Goal: Transaction & Acquisition: Download file/media

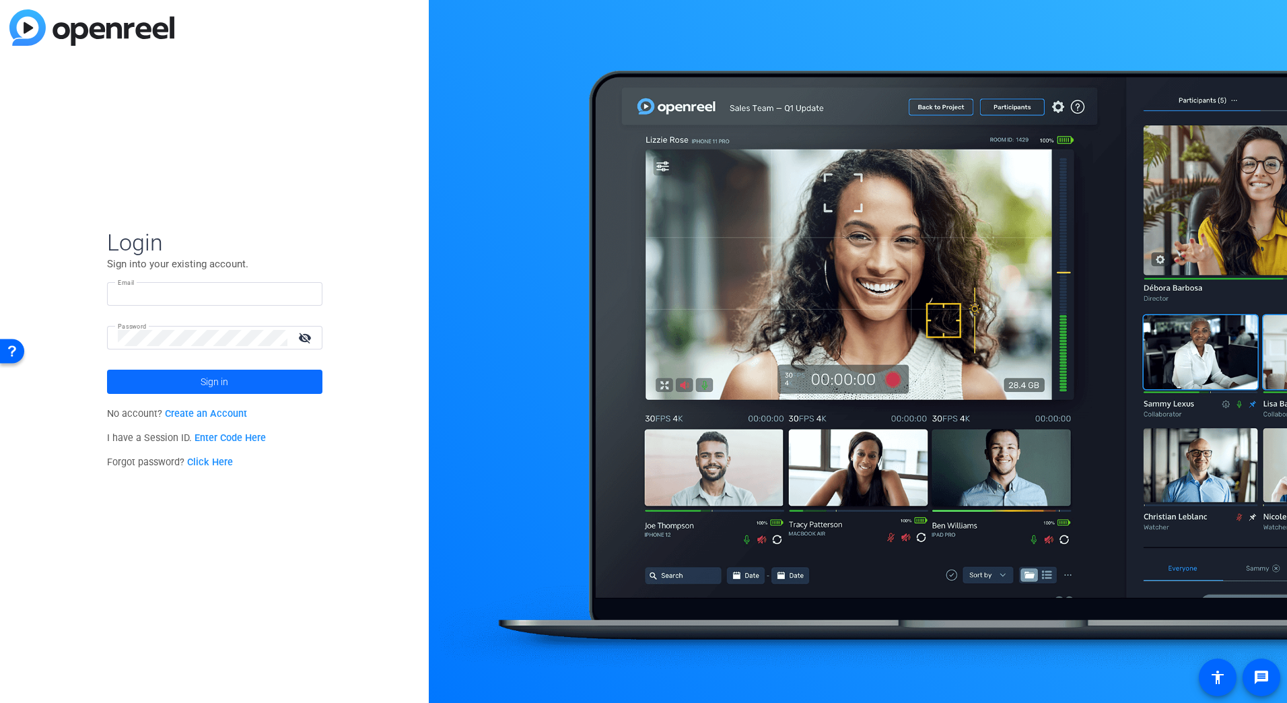
type input "[PERSON_NAME][EMAIL_ADDRESS][DOMAIN_NAME]"
click at [219, 382] on span "Sign in" at bounding box center [215, 382] width 28 height 34
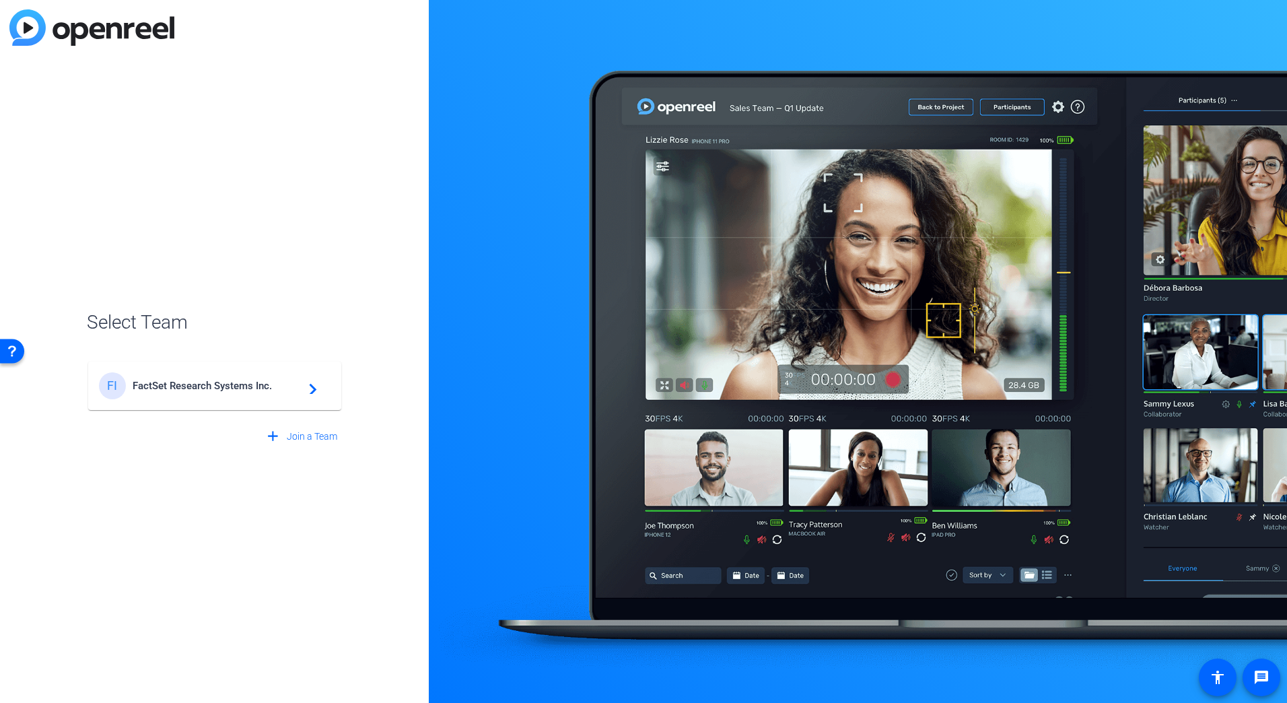
click at [197, 376] on div "FI FactSet Research Systems Inc. navigate_next" at bounding box center [215, 385] width 232 height 27
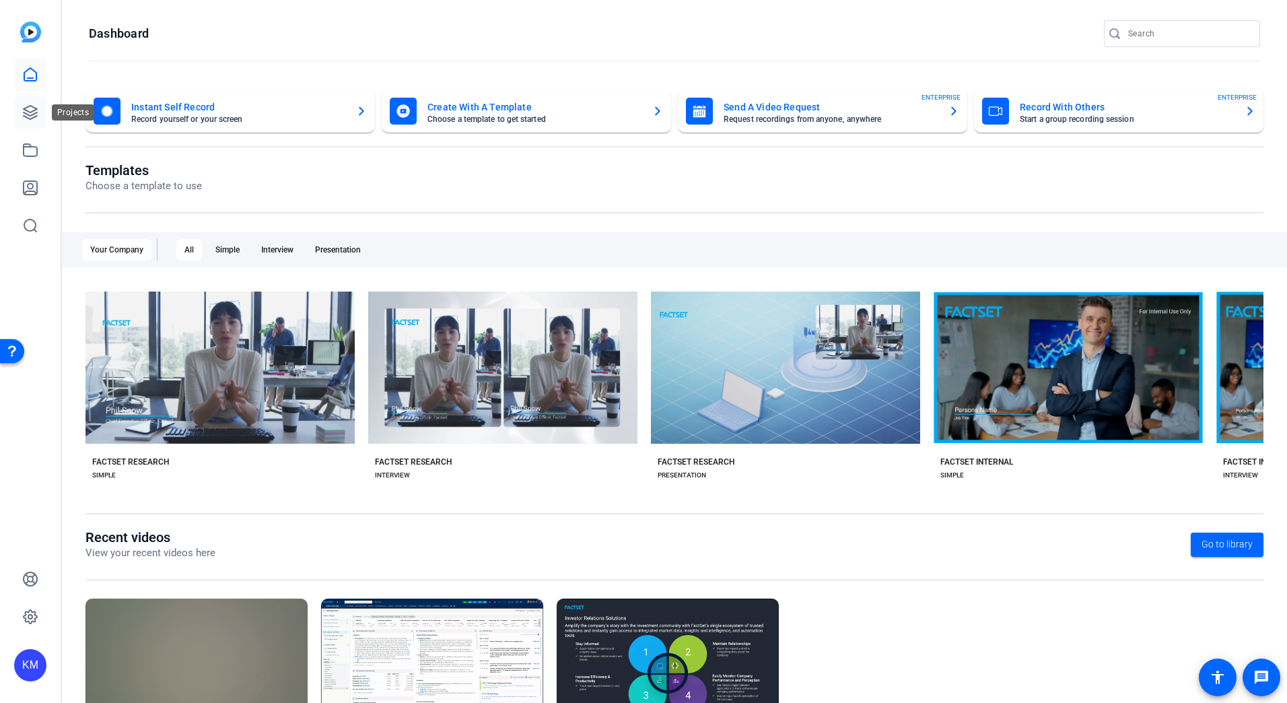
click at [38, 105] on icon at bounding box center [30, 112] width 16 height 16
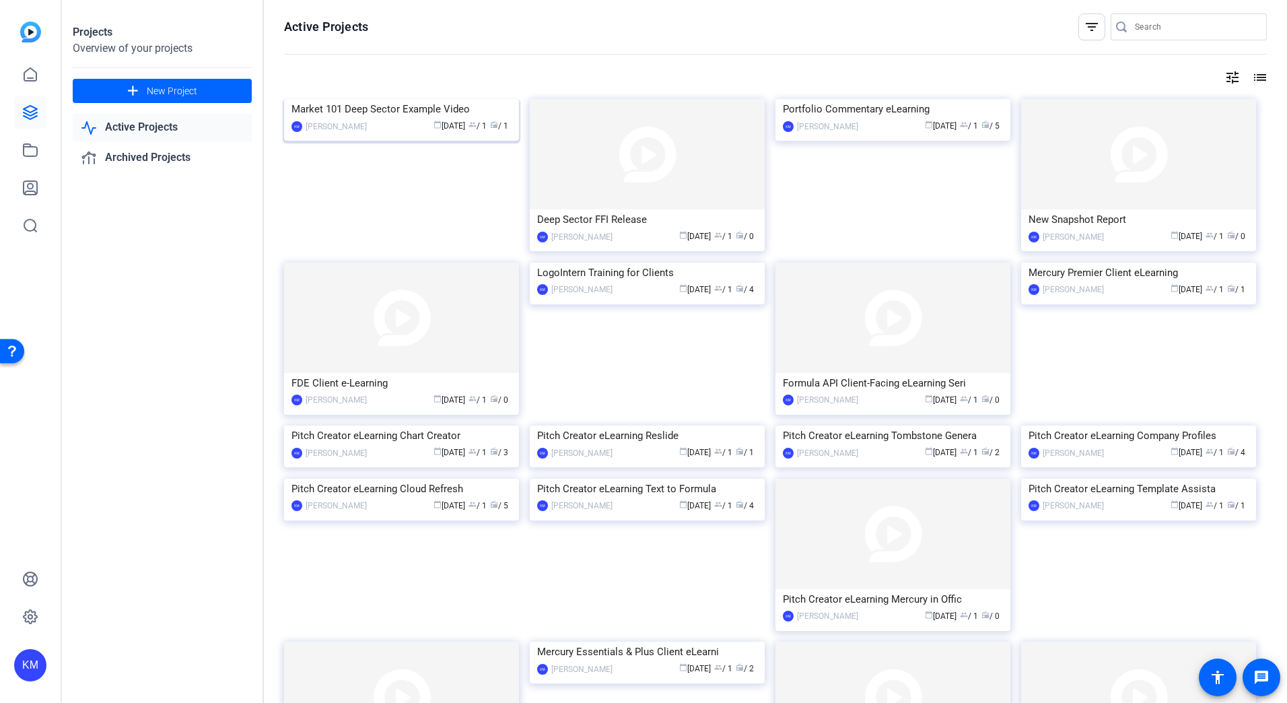
click at [426, 99] on img at bounding box center [401, 99] width 235 height 0
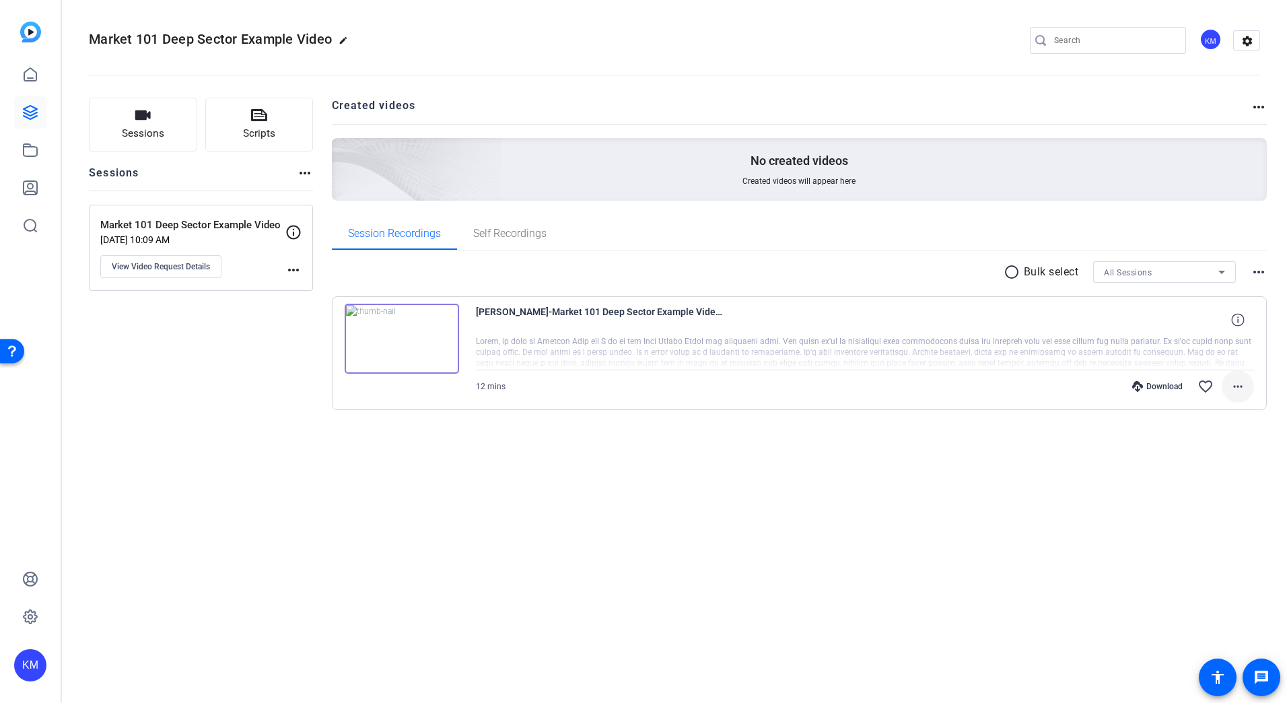
click at [1247, 384] on span at bounding box center [1238, 386] width 32 height 32
click at [1051, 481] on div at bounding box center [643, 351] width 1287 height 703
click at [1239, 390] on mat-icon "more_horiz" at bounding box center [1238, 386] width 16 height 16
click at [1221, 466] on span "Share MP4" at bounding box center [1202, 465] width 81 height 16
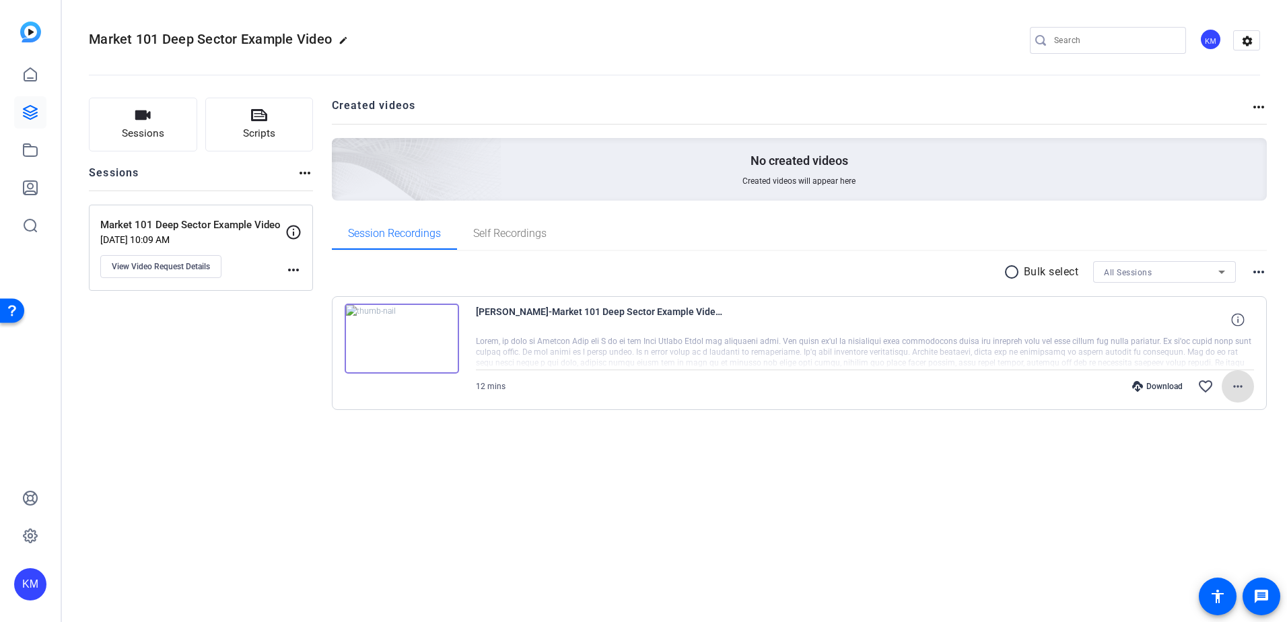
click at [440, 320] on img at bounding box center [402, 339] width 114 height 70
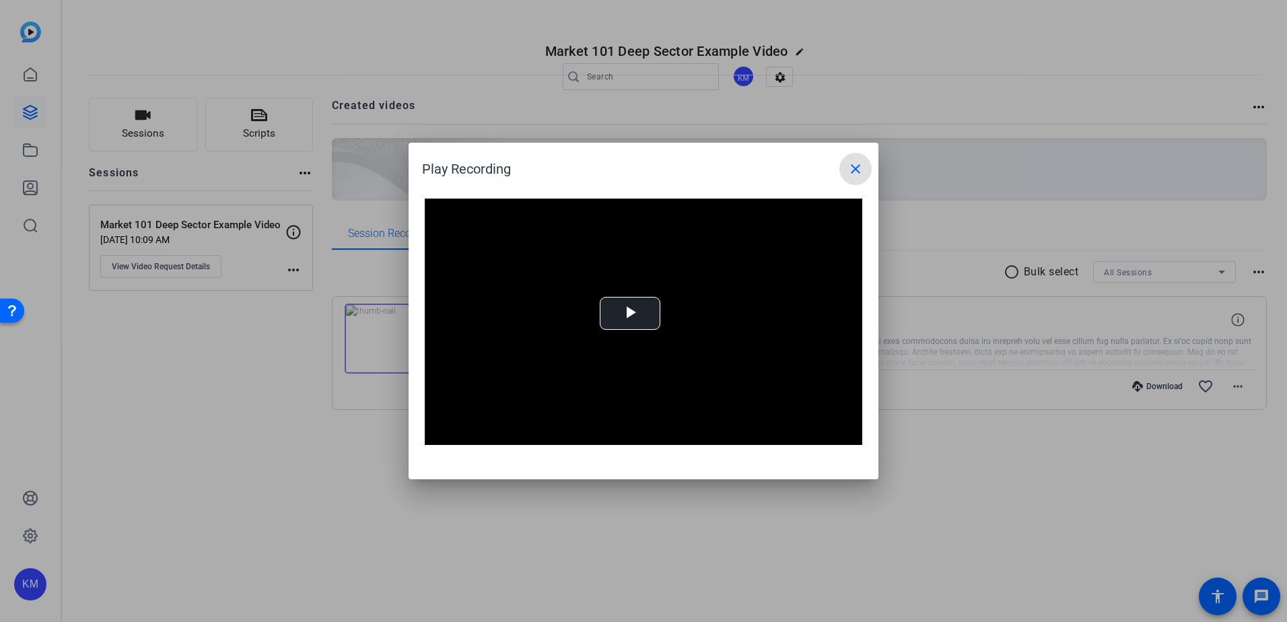
click at [858, 158] on span at bounding box center [855, 169] width 32 height 32
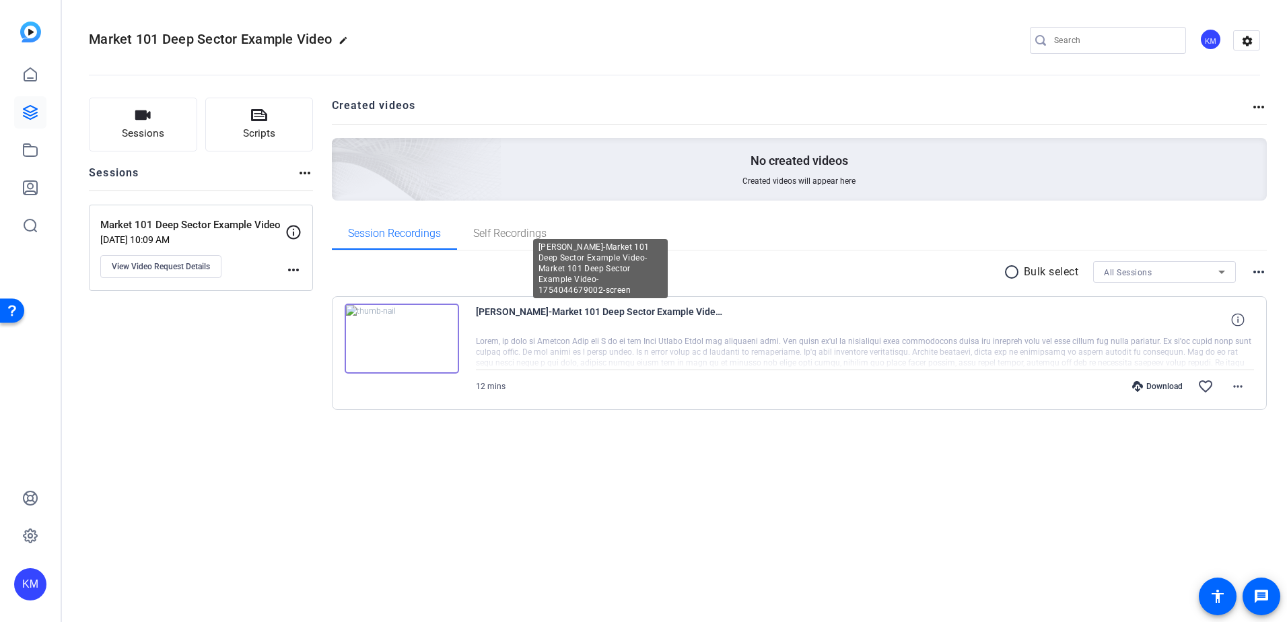
click at [578, 313] on span "[PERSON_NAME]-Market 101 Deep Sector Example Video-Market 101 Deep Sector Examp…" at bounding box center [600, 320] width 249 height 32
click at [404, 328] on img at bounding box center [402, 339] width 114 height 70
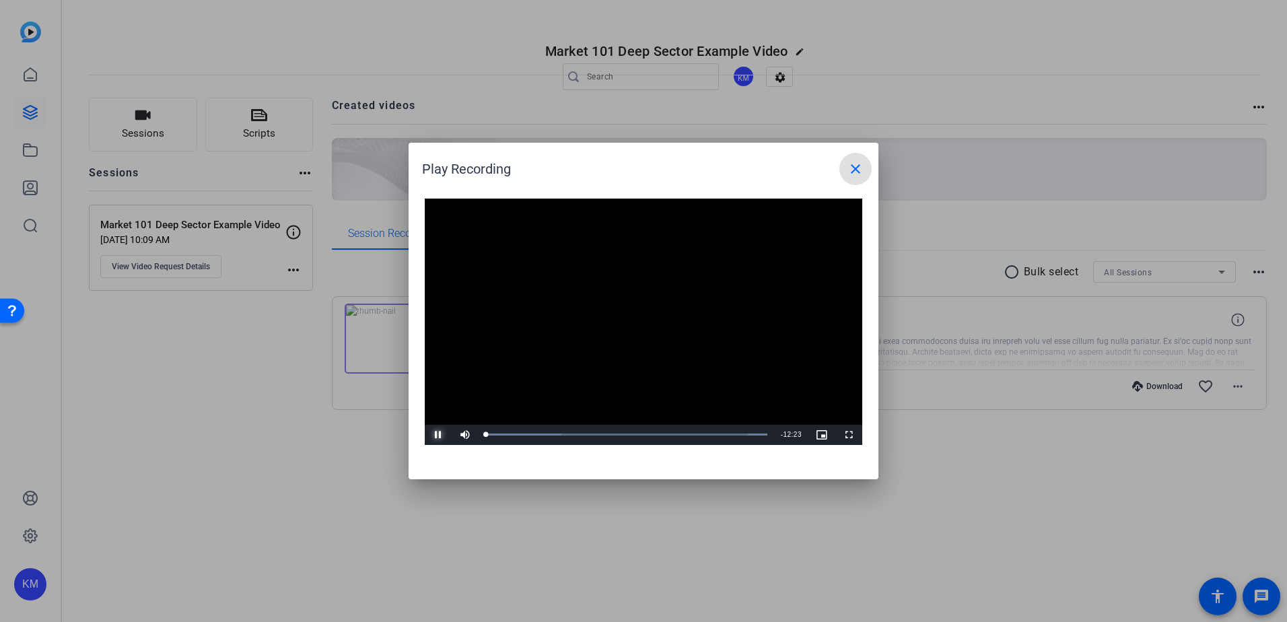
click at [443, 435] on span "Video Player" at bounding box center [438, 435] width 27 height 0
click at [764, 435] on div "12:15" at bounding box center [764, 434] width 1 height 3
click at [703, 436] on div "12:10" at bounding box center [625, 434] width 281 height 3
click at [633, 439] on div "Loaded : 100.00% 06:23 09:25" at bounding box center [629, 435] width 300 height 20
click at [563, 443] on div "Loaded : 100.00% 03:21 06:23" at bounding box center [629, 435] width 300 height 20
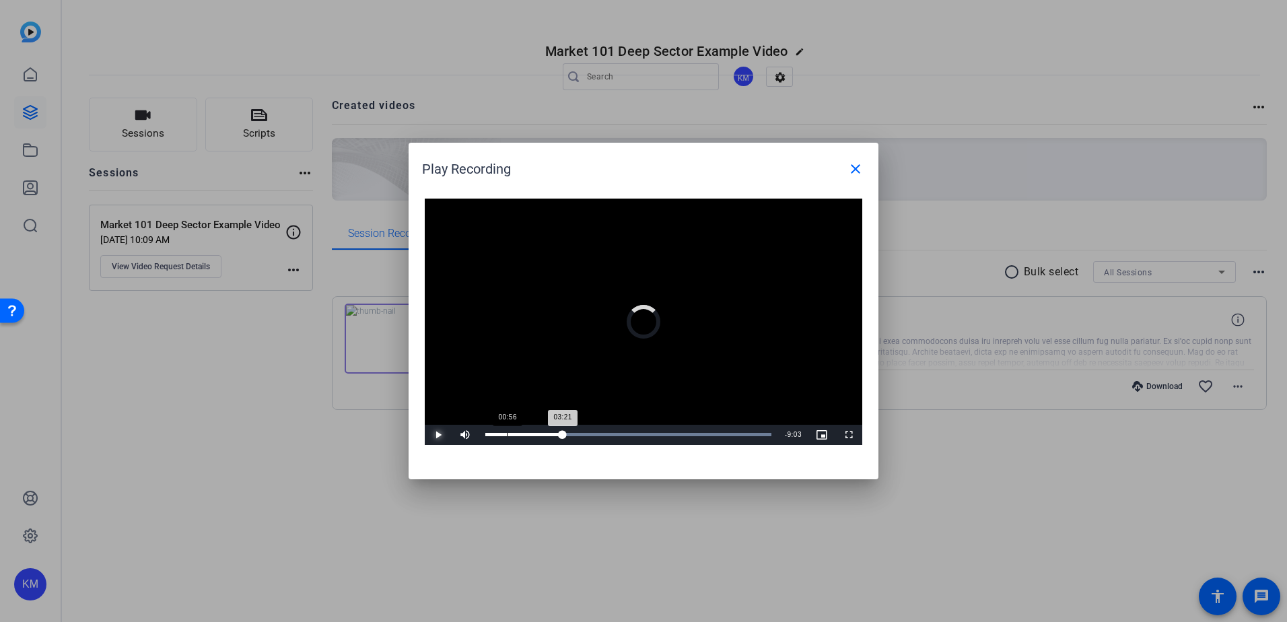
click at [508, 432] on div "Loaded : 100.00% 00:56 03:21" at bounding box center [629, 435] width 300 height 20
drag, startPoint x: 508, startPoint y: 432, endPoint x: 466, endPoint y: 429, distance: 41.8
click at [466, 429] on div "Play Mute 100% Current Time 0:00 / Duration 12:24 Loaded : 100.00% 00:14 00:00 …" at bounding box center [644, 435] width 438 height 20
click at [482, 432] on div "5%" at bounding box center [495, 435] width 34 height 20
click at [489, 436] on div "29%" at bounding box center [495, 434] width 28 height 2
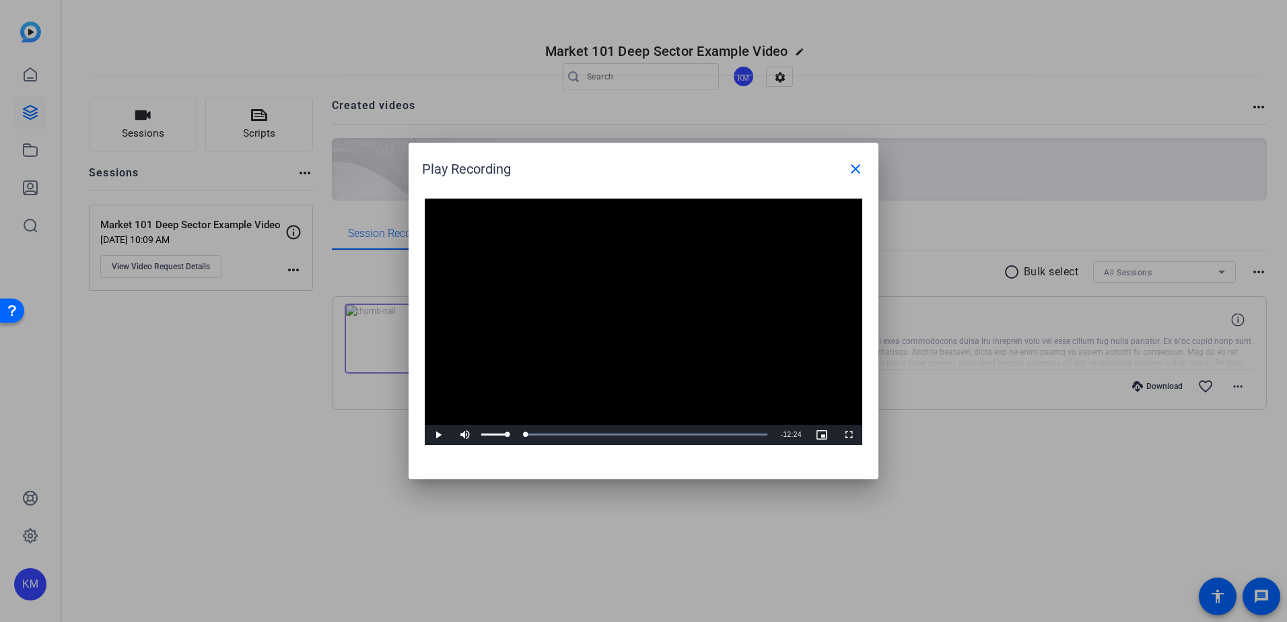
drag, startPoint x: 489, startPoint y: 433, endPoint x: 514, endPoint y: 432, distance: 24.2
click at [514, 432] on div "Mute 98%" at bounding box center [485, 435] width 67 height 20
click at [545, 434] on div "Progress Bar" at bounding box center [626, 434] width 282 height 3
click at [651, 426] on div "Loaded : 100.00% 07:09 02:26" at bounding box center [629, 435] width 300 height 20
click at [720, 429] on div "Loaded : 100.00% 10:07 10:11" at bounding box center [629, 435] width 300 height 20
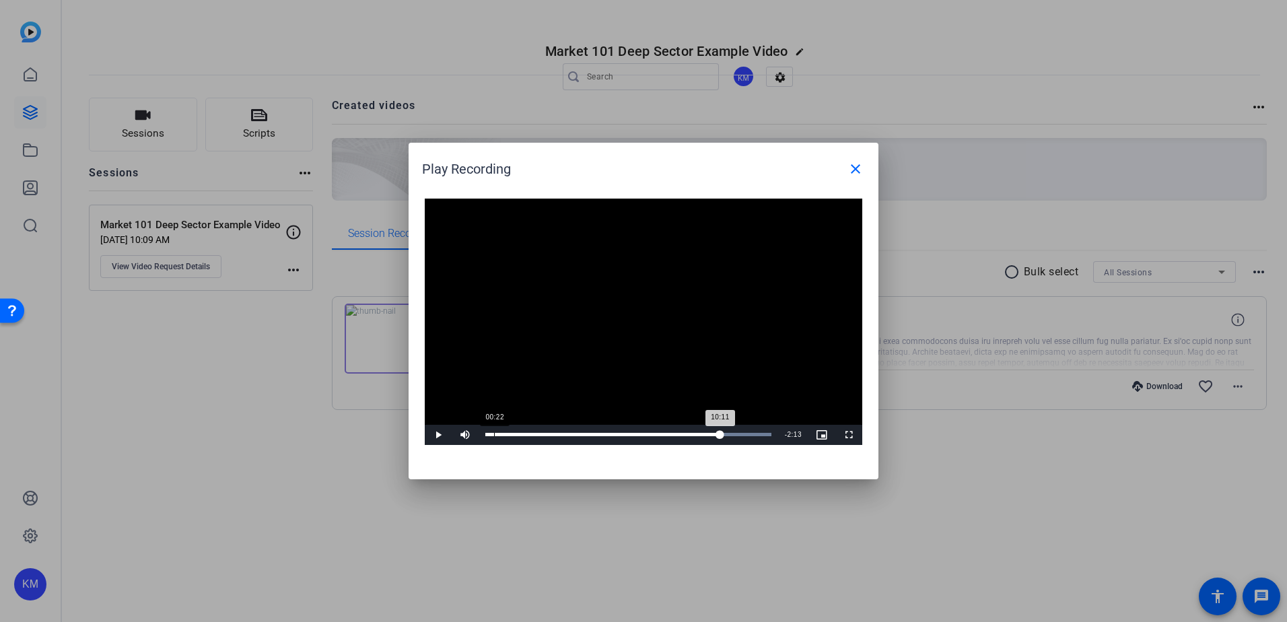
click at [491, 436] on div "10:11" at bounding box center [602, 434] width 235 height 3
click at [501, 436] on div "Loaded : 100.00% 00:35 00:15" at bounding box center [626, 434] width 282 height 3
click at [549, 435] on div "Loaded : 100.00% 02:47 02:47" at bounding box center [628, 434] width 286 height 3
click at [658, 436] on div "Loaded : 100.00% 07:26 07:30" at bounding box center [628, 434] width 286 height 3
click at [711, 435] on div "Progress Bar" at bounding box center [628, 434] width 286 height 3
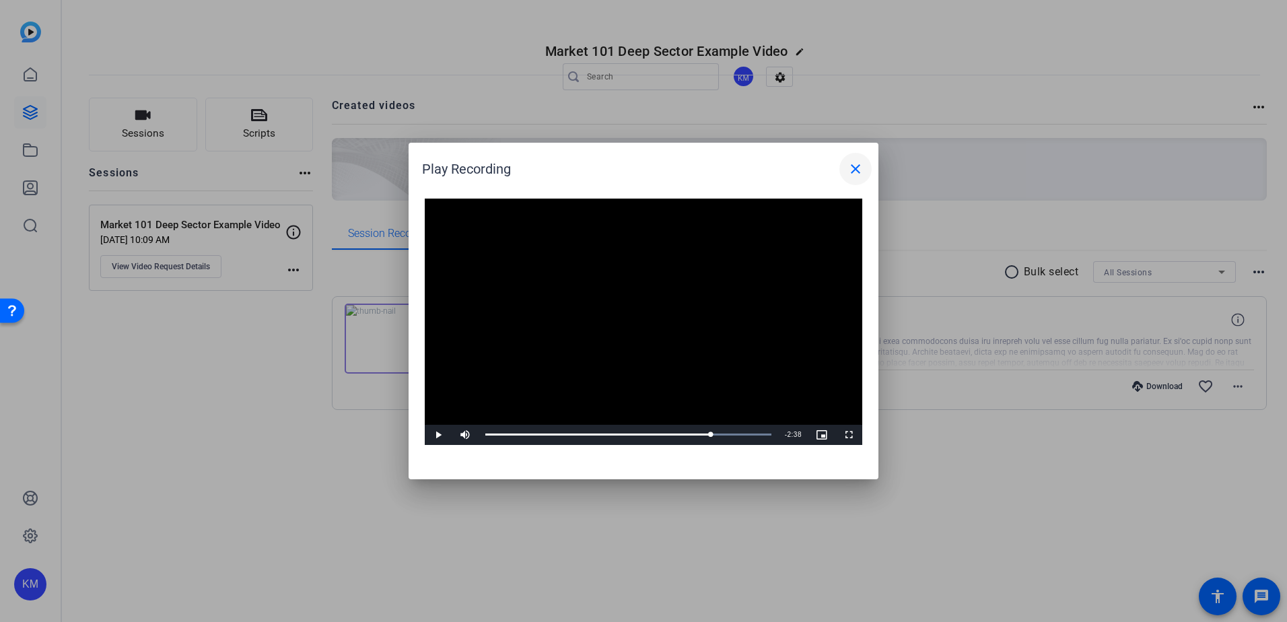
click at [847, 160] on span at bounding box center [855, 169] width 32 height 32
